Goal: Task Accomplishment & Management: Use online tool/utility

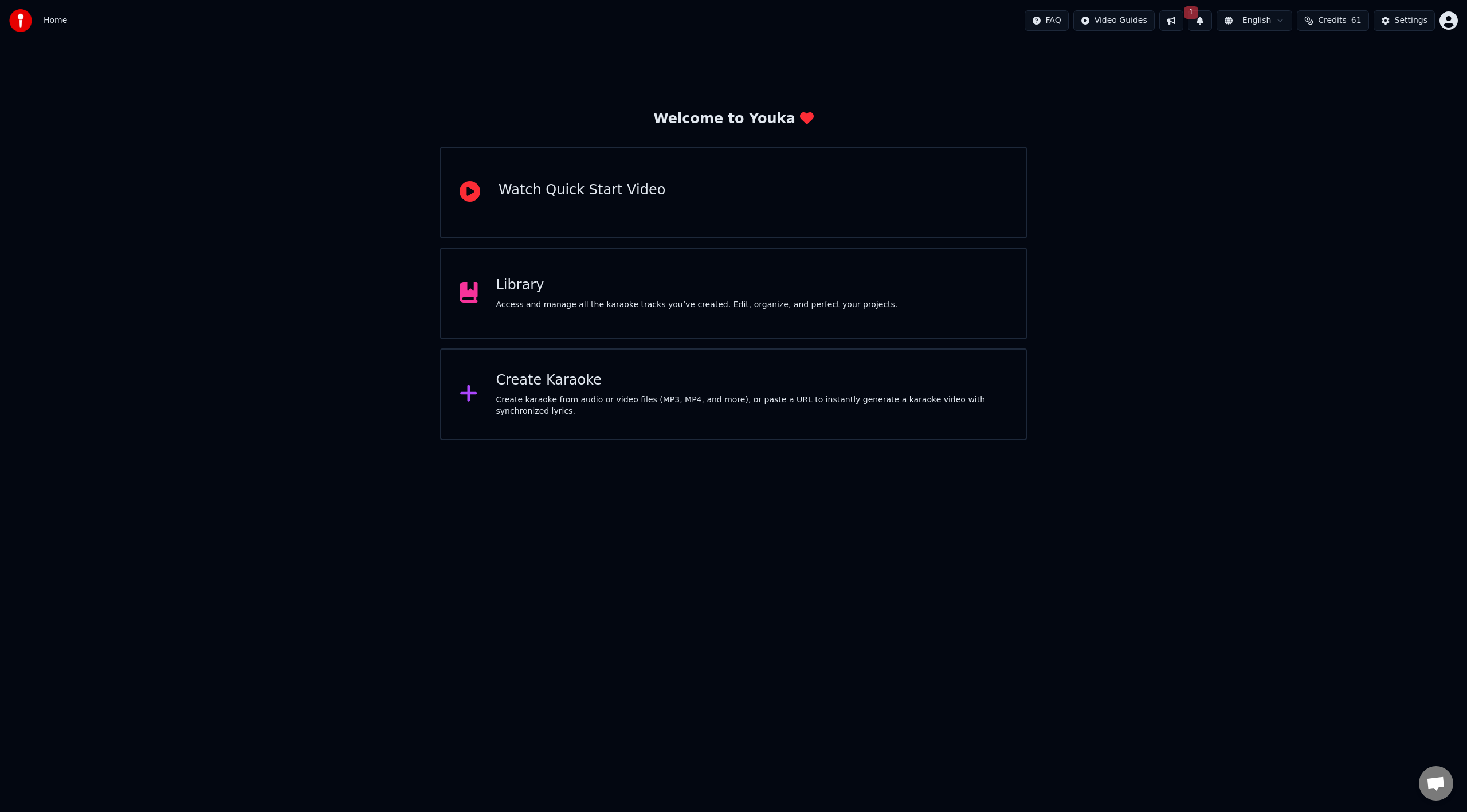
click at [1183, 18] on button at bounding box center [1171, 20] width 24 height 20
click at [1207, 20] on button "1" at bounding box center [1200, 20] width 24 height 20
click at [1278, 58] on button "Update" at bounding box center [1292, 57] width 49 height 20
click at [417, 129] on div "Welcome to Youka Watch Quick Start Video Library Access and manage all the kara…" at bounding box center [734, 241] width 1467 height 399
drag, startPoint x: 1261, startPoint y: 213, endPoint x: 1242, endPoint y: 221, distance: 20.6
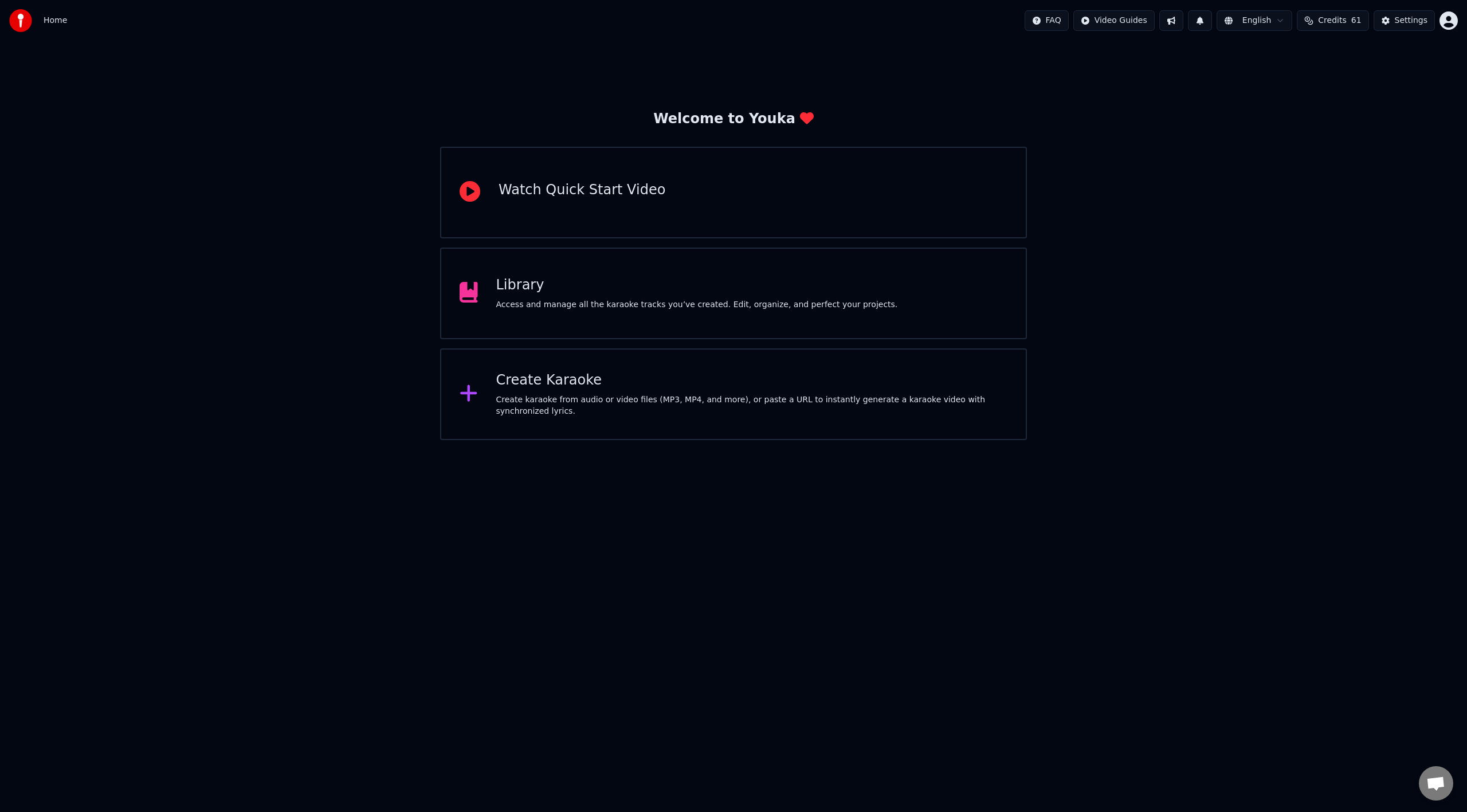
click at [1261, 213] on div "Welcome to Youka Watch Quick Start Video Library Access and manage all the kara…" at bounding box center [734, 241] width 1467 height 399
click at [1223, 238] on div "Welcome to Youka Watch Quick Start Video Library Access and manage all the kara…" at bounding box center [734, 241] width 1467 height 399
drag, startPoint x: 1110, startPoint y: 337, endPoint x: 1103, endPoint y: 275, distance: 62.4
click at [1112, 334] on div "Welcome to Youka Watch Quick Start Video Library Access and manage all the kara…" at bounding box center [734, 241] width 1467 height 399
drag, startPoint x: 1151, startPoint y: 259, endPoint x: 1300, endPoint y: 154, distance: 182.3
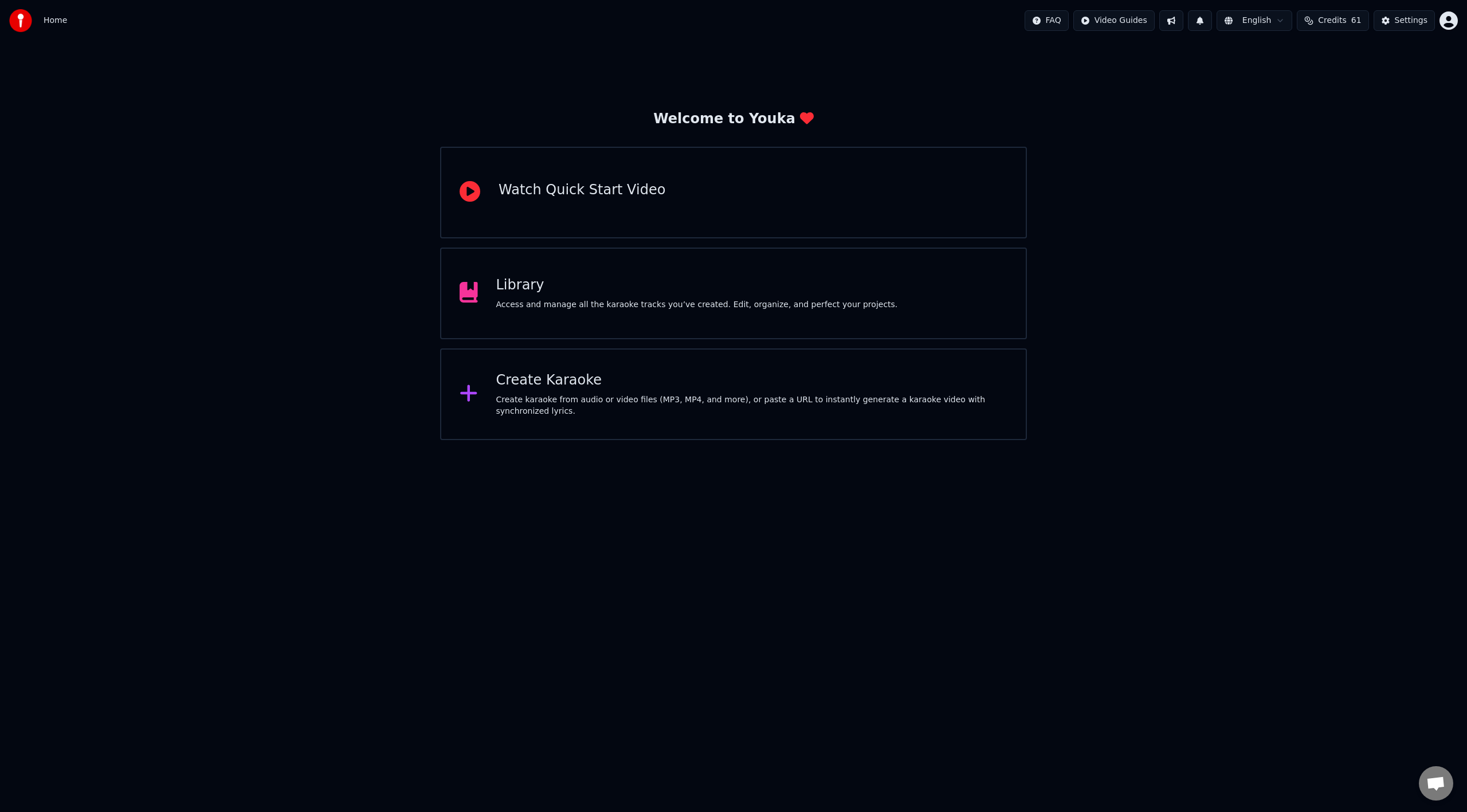
click at [1152, 259] on div "Welcome to Youka Watch Quick Start Video Library Access and manage all the kara…" at bounding box center [734, 241] width 1467 height 399
drag, startPoint x: 1270, startPoint y: 234, endPoint x: 1392, endPoint y: 135, distance: 157.1
click at [1270, 235] on div "Welcome to Youka Watch Quick Start Video Library Access and manage all the kara…" at bounding box center [734, 241] width 1467 height 399
click at [1219, 373] on div "Welcome to Youka Watch Quick Start Video Library Access and manage all the kara…" at bounding box center [734, 241] width 1467 height 399
click at [1192, 283] on div "Welcome to Youka Watch Quick Start Video Library Access and manage all the kara…" at bounding box center [734, 241] width 1467 height 399
